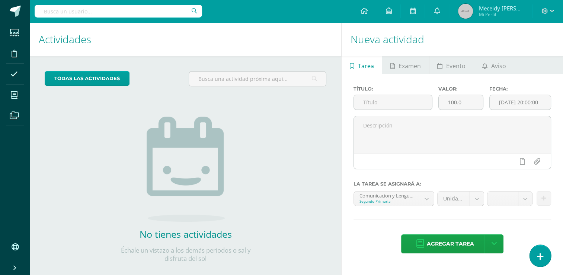
click at [542, 258] on icon at bounding box center [540, 256] width 7 height 9
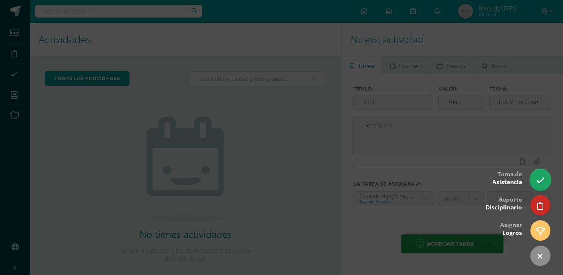
click at [544, 183] on icon at bounding box center [540, 180] width 9 height 9
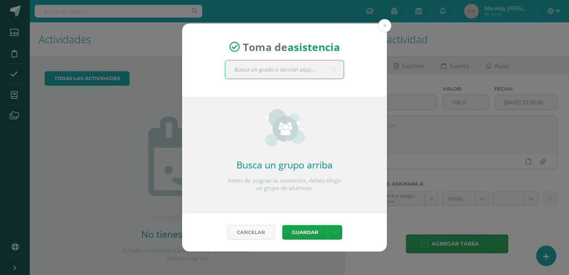
click at [251, 64] on input "text" at bounding box center [284, 69] width 118 height 18
type input "quinto"
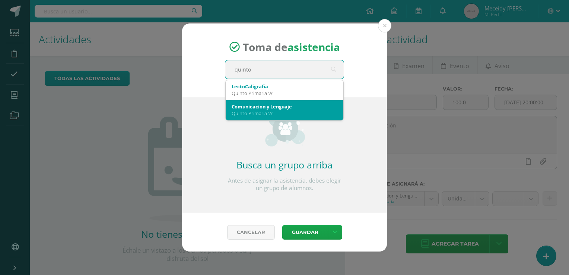
click at [311, 112] on div "Quinto Primaria 'A'" at bounding box center [285, 113] width 106 height 7
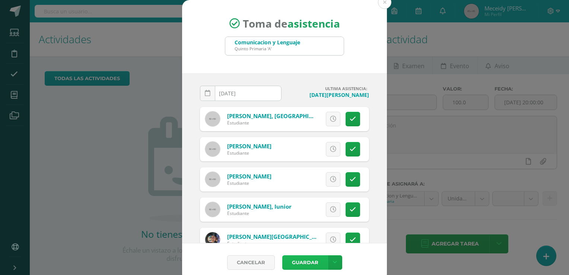
click at [282, 262] on button "Guardar" at bounding box center [304, 262] width 45 height 15
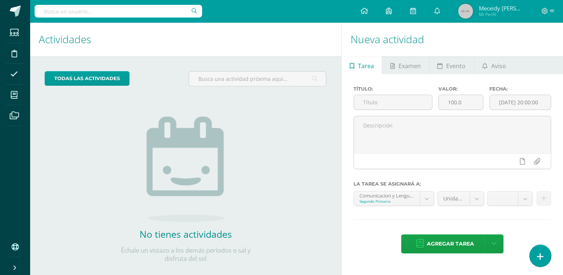
click at [544, 264] on link at bounding box center [540, 256] width 21 height 22
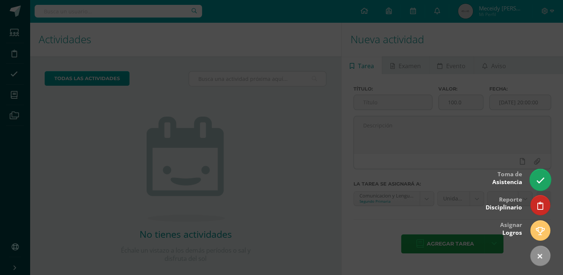
click at [537, 183] on icon at bounding box center [540, 180] width 9 height 9
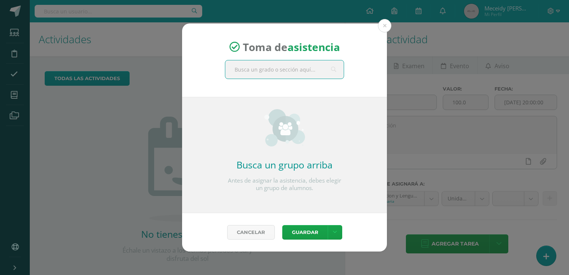
click at [299, 74] on input "text" at bounding box center [284, 69] width 118 height 18
type input "tercero"
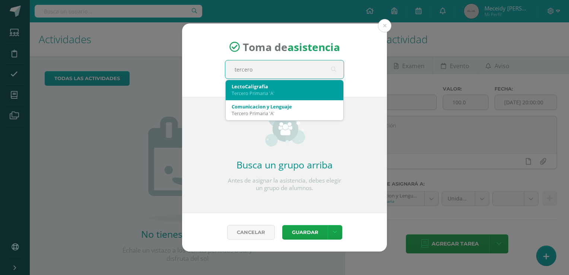
click at [292, 95] on div "Tercero Primaria 'A'" at bounding box center [285, 93] width 106 height 7
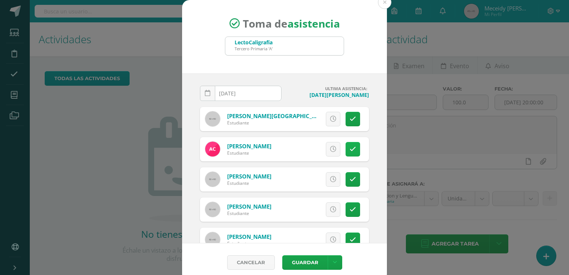
click at [347, 150] on link at bounding box center [353, 149] width 15 height 15
click at [298, 263] on button "Guardar" at bounding box center [304, 262] width 45 height 15
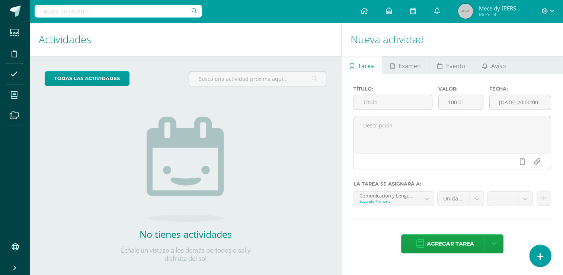
click at [541, 257] on icon at bounding box center [540, 256] width 7 height 9
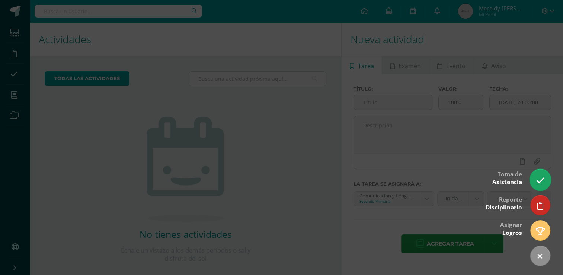
click at [538, 183] on icon at bounding box center [540, 180] width 9 height 9
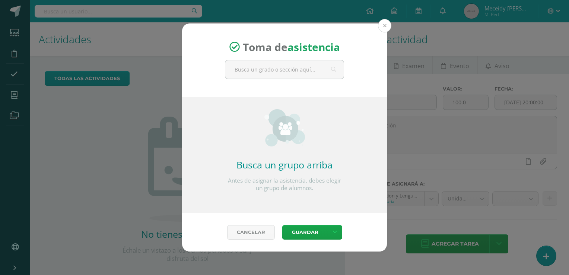
click at [384, 24] on button at bounding box center [384, 25] width 13 height 13
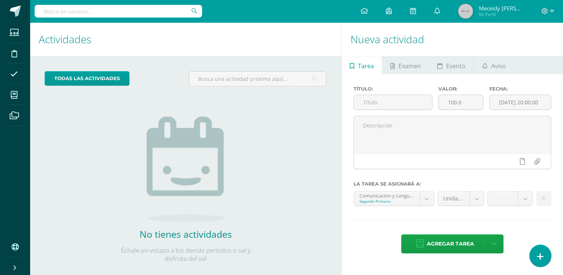
click at [539, 261] on icon at bounding box center [540, 256] width 7 height 9
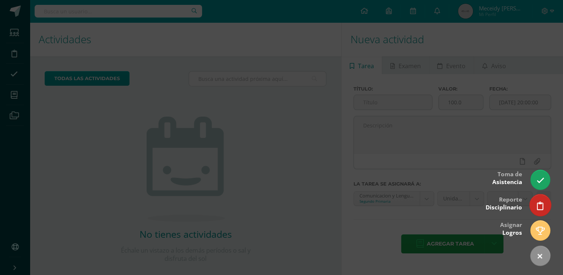
click at [543, 212] on link at bounding box center [540, 205] width 21 height 22
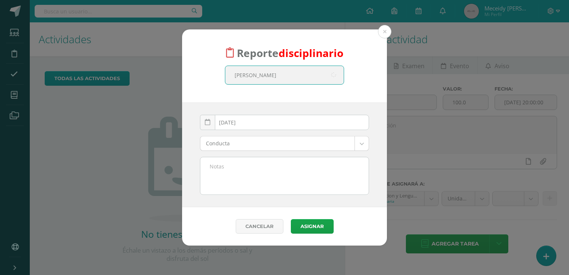
type input "enrique peli"
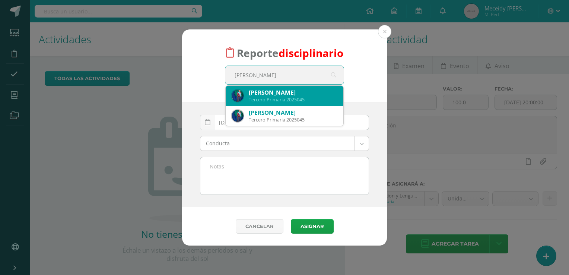
click at [279, 101] on div "Tercero Primaria 2025045" at bounding box center [293, 99] width 89 height 6
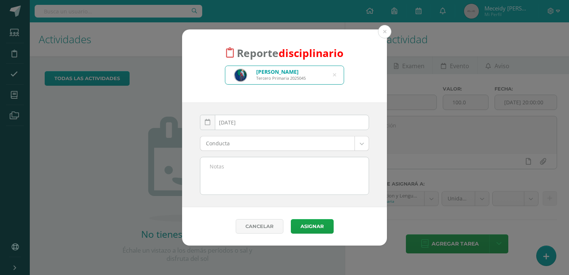
click at [362, 146] on body "Reporte disciplinario Miguel Enrique Pelico Millian Tercero Primaria 2025045 en…" at bounding box center [284, 137] width 569 height 275
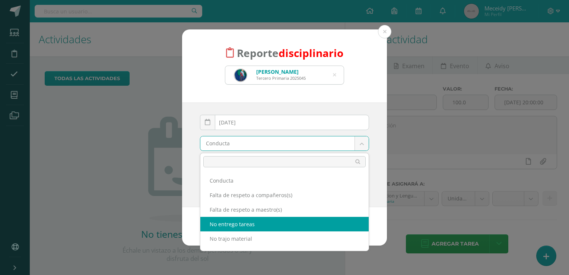
drag, startPoint x: 241, startPoint y: 223, endPoint x: 228, endPoint y: 200, distance: 25.9
select select "3"
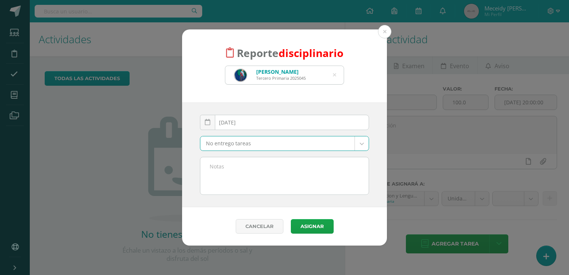
click at [225, 166] on textarea at bounding box center [284, 175] width 168 height 37
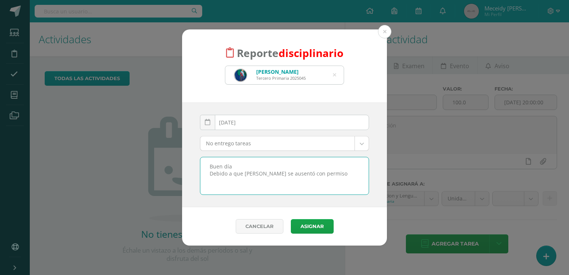
click at [292, 174] on textarea "Buen día Debido a que Enrique se ausentó con permiso" at bounding box center [284, 175] width 168 height 37
click at [325, 174] on textarea "Buen día Debido a que Enrique se ausentó (con permiso" at bounding box center [284, 175] width 168 height 37
type textarea "Buen día Debido a que [PERSON_NAME] se ausentó (con permiso) está atrasado en l…"
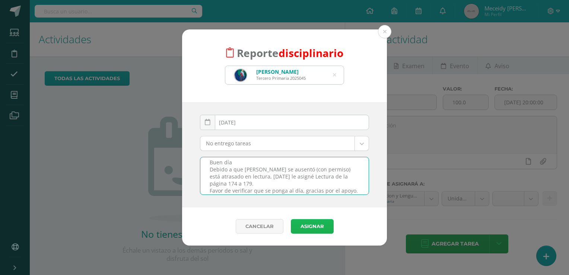
click at [314, 224] on button "Asignar" at bounding box center [312, 226] width 43 height 15
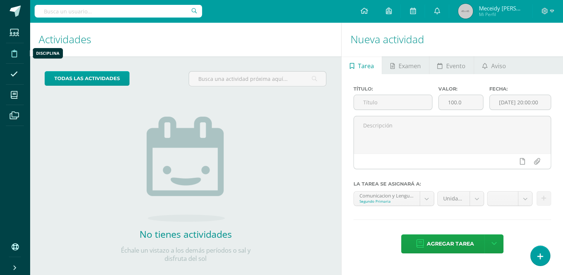
click at [15, 56] on icon at bounding box center [15, 53] width 6 height 7
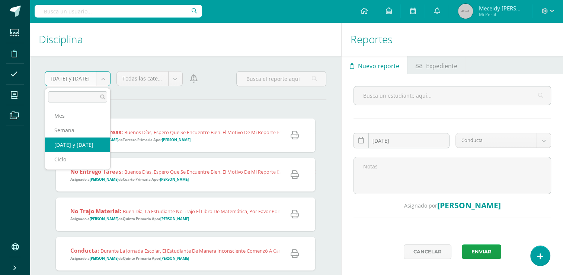
click at [104, 81] on body "Estudiantes Disciplina Asistencia Mis cursos Archivos Soporte Centro de ayuda Ú…" at bounding box center [281, 137] width 563 height 275
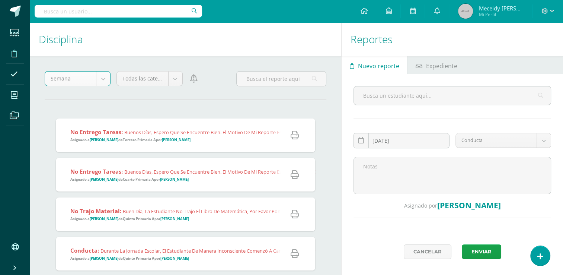
select select "week"
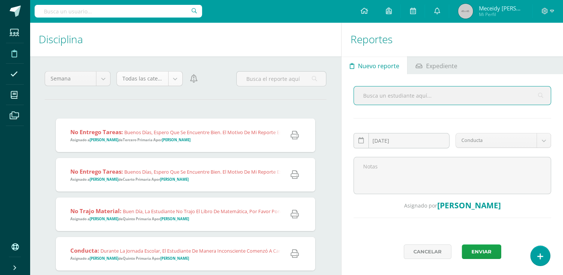
click at [175, 78] on body "Estudiantes Disciplina Asistencia Mis cursos Archivos Soporte Centro de ayuda Ú…" at bounding box center [281, 137] width 563 height 275
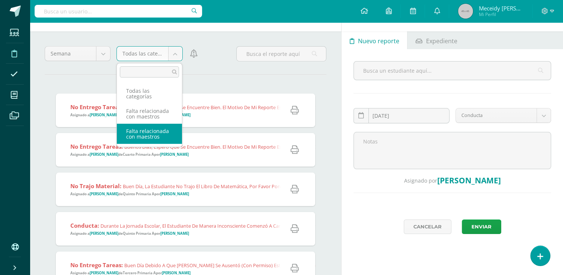
scroll to position [37, 0]
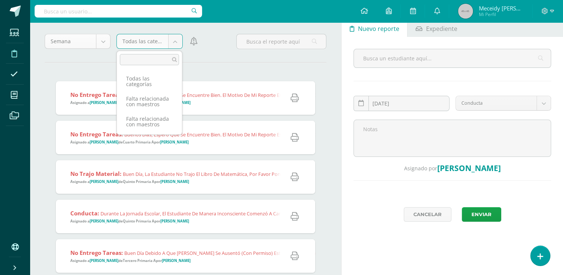
click at [105, 43] on body "Estudiantes Disciplina Asistencia Mis cursos Archivos Soporte Centro de ayuda Ú…" at bounding box center [281, 100] width 563 height 275
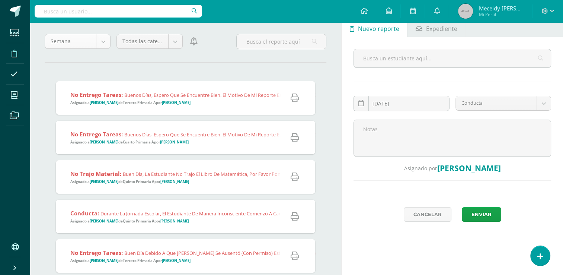
click at [105, 43] on body "Estudiantes Disciplina Asistencia Mis cursos Archivos Soporte Centro de ayuda Ú…" at bounding box center [281, 100] width 563 height 275
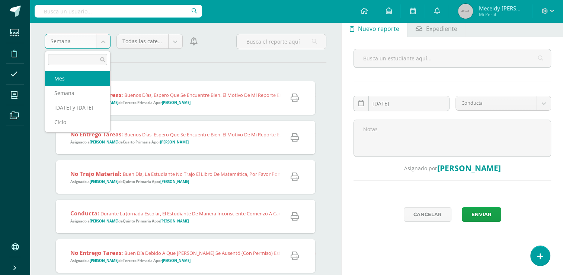
select select "month"
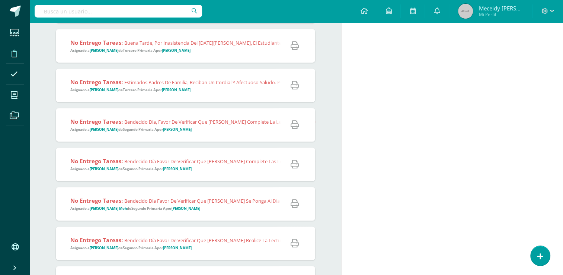
scroll to position [521, 0]
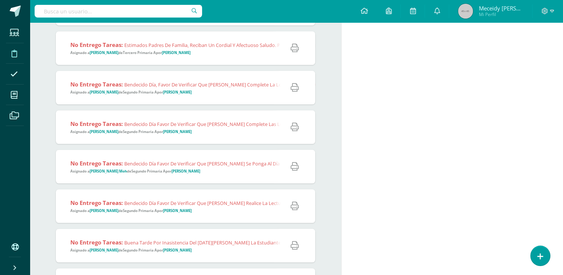
click at [187, 201] on span "Bendecido día Favor de verificar que Sofi realice la lectura "La Malinche", ya …" at bounding box center [328, 203] width 408 height 7
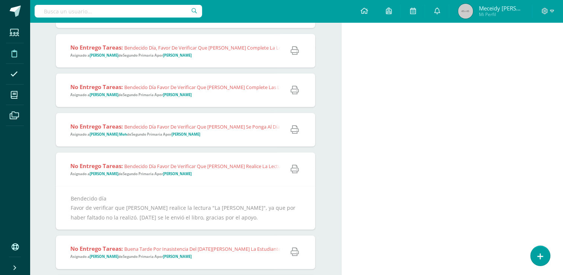
scroll to position [559, 0]
click at [217, 168] on span "Bendecido día Favor de verificar que Sofi realice la lectura "La Malinche", ya …" at bounding box center [328, 165] width 408 height 7
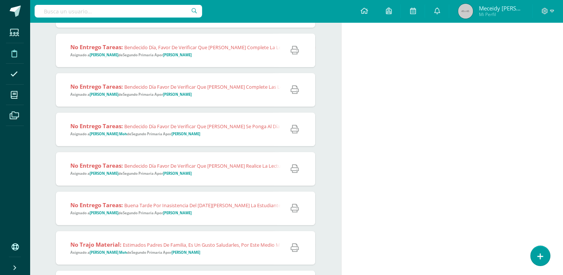
click at [217, 168] on span "Bendecido día Favor de verificar que Sofi realice la lectura "La Malinche", ya …" at bounding box center [328, 165] width 408 height 7
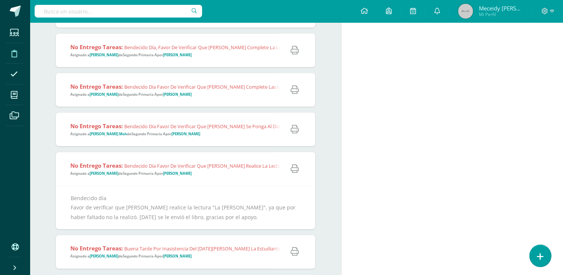
click at [546, 260] on link at bounding box center [540, 256] width 21 height 22
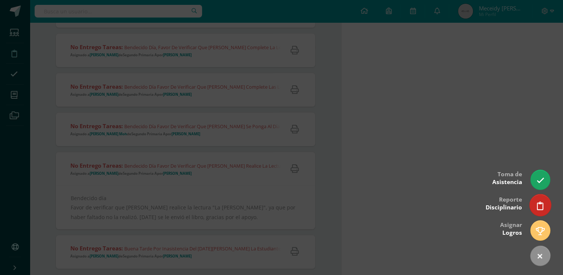
click at [540, 203] on icon at bounding box center [540, 205] width 7 height 9
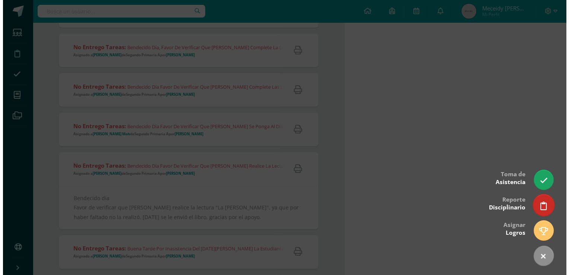
scroll to position [0, 0]
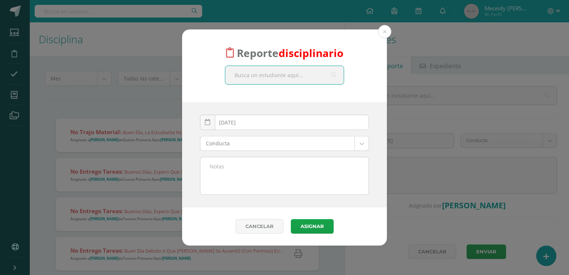
click at [265, 72] on input "text" at bounding box center [284, 75] width 118 height 18
type input "Valeria H"
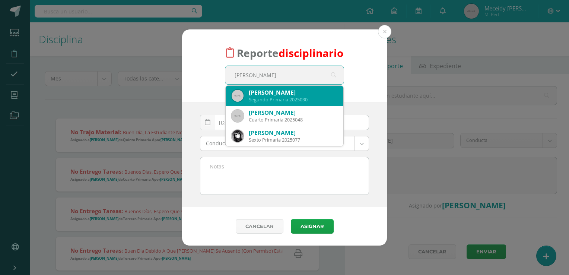
click at [260, 101] on div "Segundo Primaria 2025030" at bounding box center [293, 99] width 89 height 6
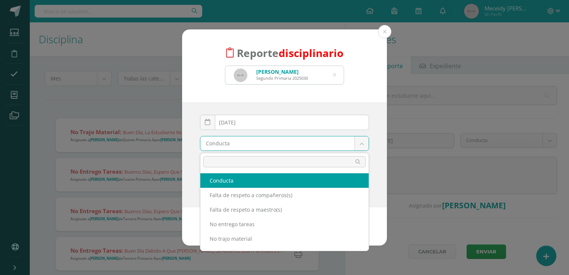
click at [361, 148] on body "Reporte disciplinario Valeria Sofía Hidalgo Martínez Segundo Primaria 2025030 V…" at bounding box center [284, 137] width 569 height 275
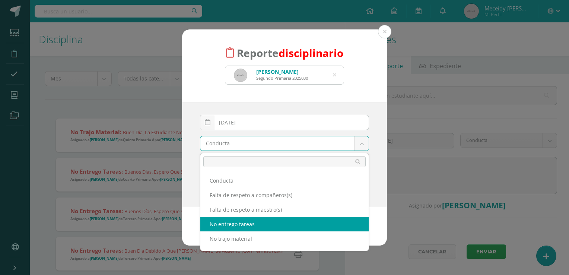
drag, startPoint x: 232, startPoint y: 224, endPoint x: 229, endPoint y: 214, distance: 10.5
select select "3"
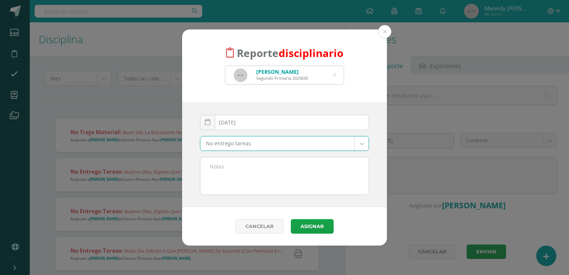
click at [224, 169] on textarea at bounding box center [284, 175] width 168 height 37
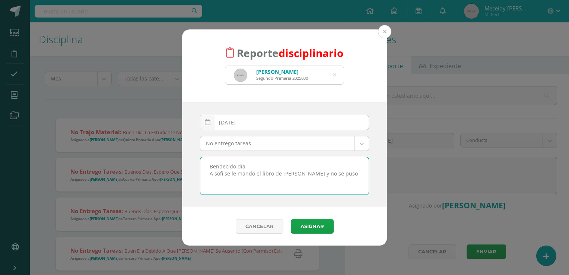
type textarea "Bendecido día A sofi se le mandó el libro de Lectura y no se puso"
click at [382, 34] on button at bounding box center [384, 31] width 13 height 13
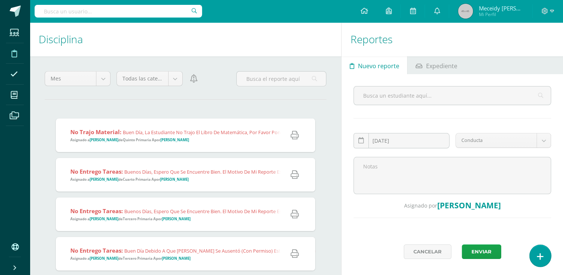
click at [543, 258] on icon at bounding box center [540, 256] width 7 height 9
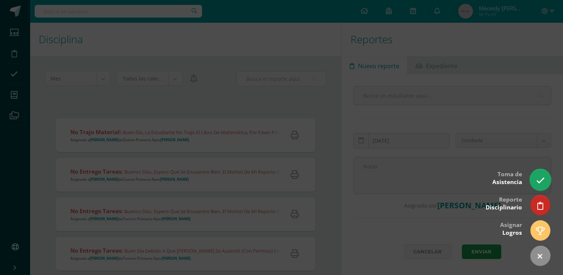
click at [534, 179] on link at bounding box center [540, 180] width 21 height 22
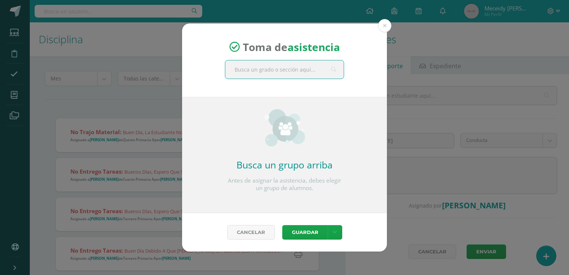
click at [279, 67] on input "text" at bounding box center [284, 69] width 118 height 18
type input "segundo"
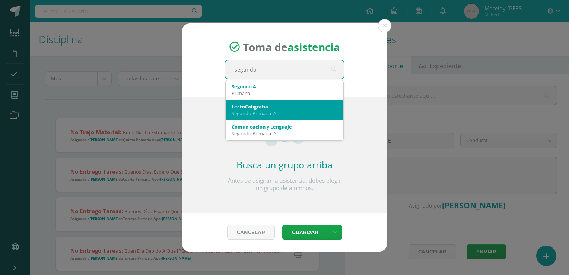
click at [255, 111] on div "Segundo Primaria 'A'" at bounding box center [285, 113] width 106 height 7
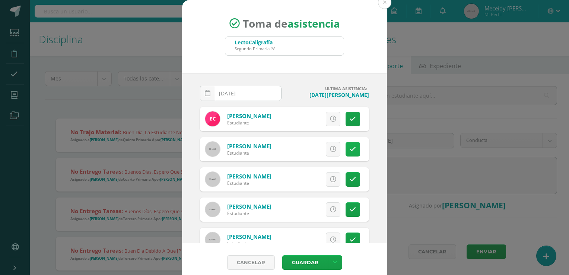
click at [346, 153] on link at bounding box center [353, 149] width 15 height 15
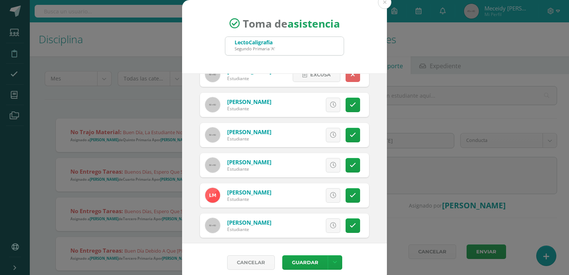
scroll to position [149, 0]
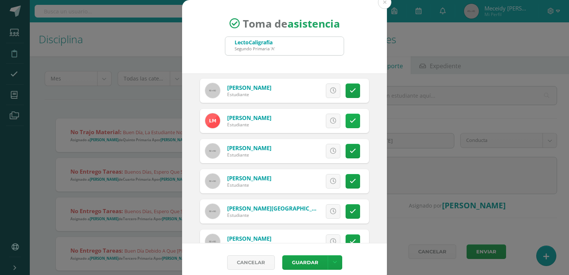
click at [350, 119] on icon at bounding box center [353, 121] width 6 height 6
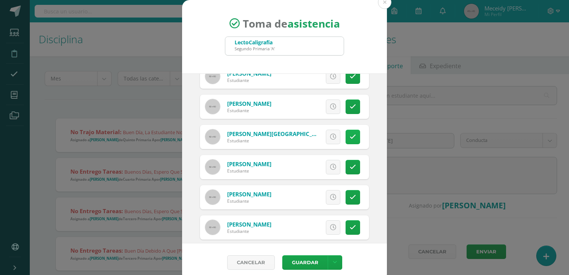
click at [346, 135] on link at bounding box center [353, 137] width 15 height 15
click at [301, 260] on button "Guardar" at bounding box center [304, 262] width 45 height 15
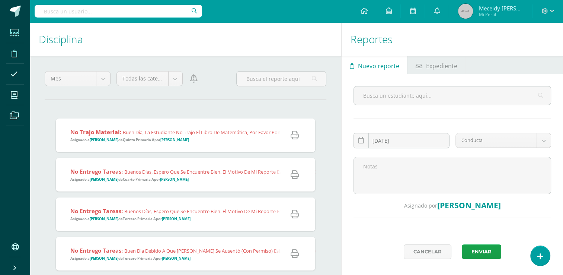
click at [10, 35] on icon at bounding box center [14, 32] width 9 height 7
click at [13, 78] on span at bounding box center [14, 74] width 17 height 17
click at [14, 72] on icon at bounding box center [13, 73] width 7 height 7
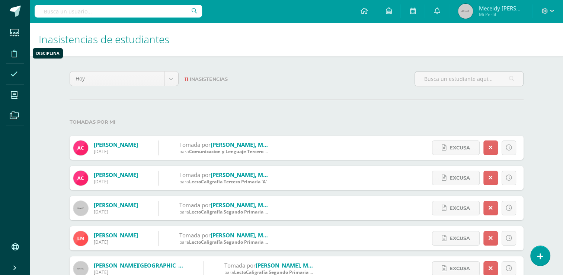
click at [13, 53] on icon at bounding box center [15, 53] width 6 height 7
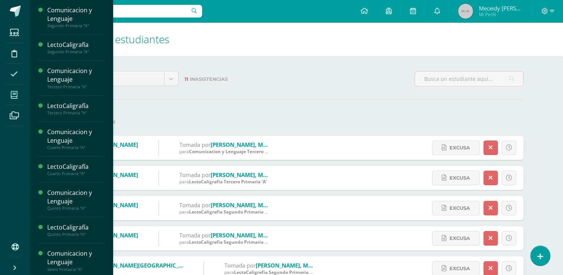
click at [13, 95] on icon at bounding box center [14, 94] width 7 height 7
